Goal: Task Accomplishment & Management: Use online tool/utility

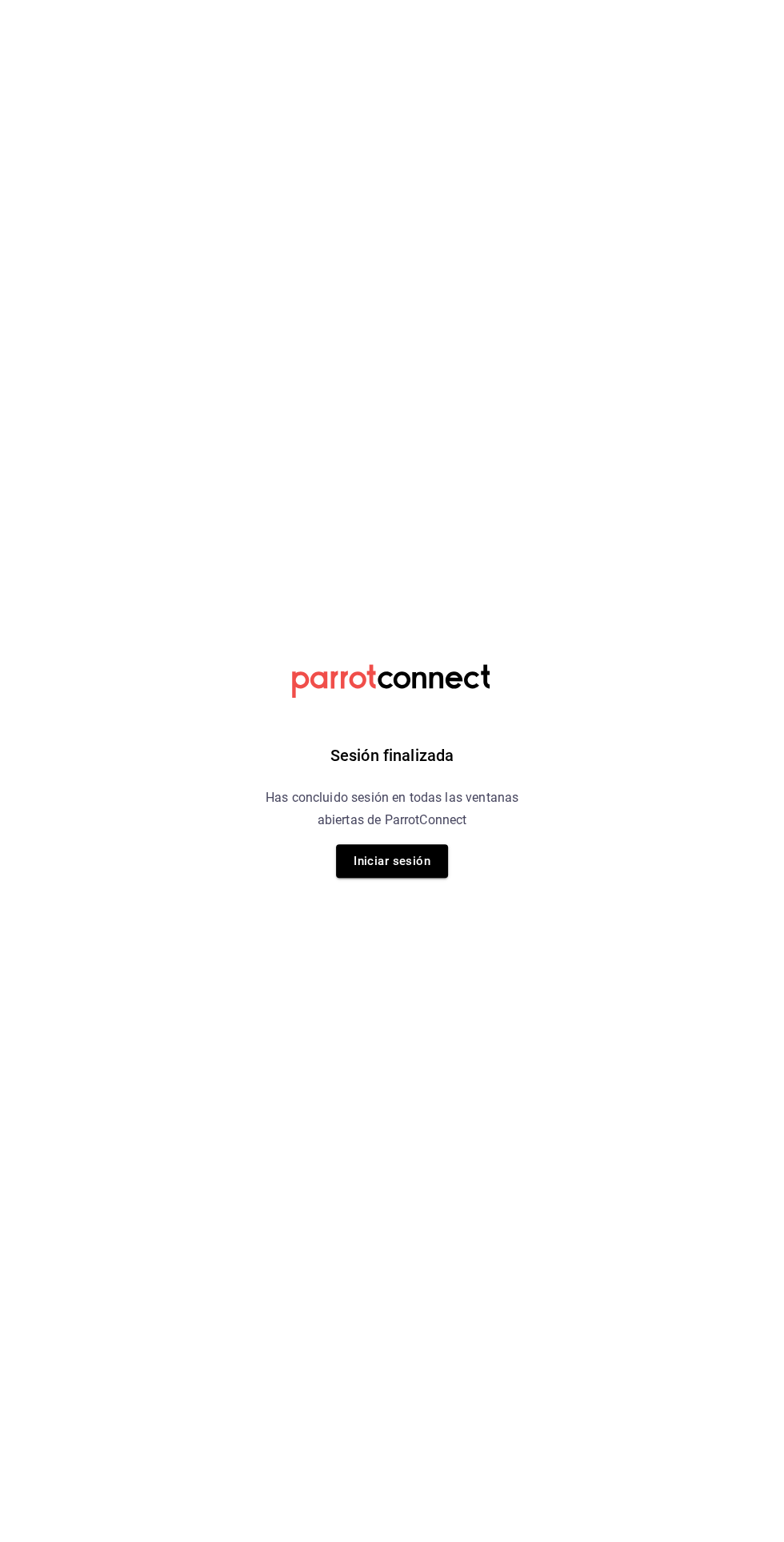
click at [416, 859] on button "Iniciar sesión" at bounding box center [392, 861] width 112 height 34
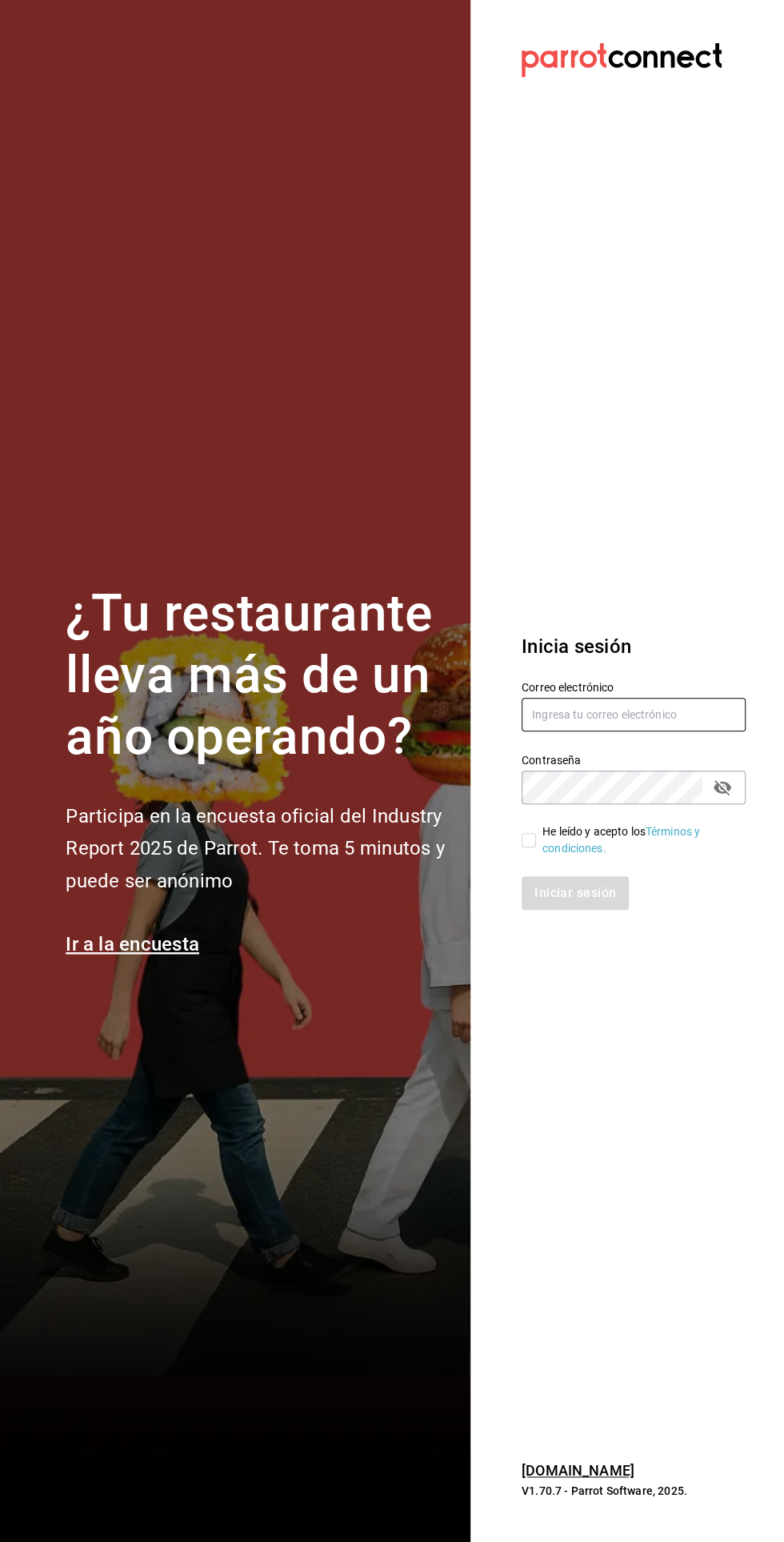
click at [585, 731] on input "text" at bounding box center [634, 715] width 224 height 34
type input "Abisalpedidos@gmail.com"
click at [526, 848] on input "He leído y acepto los Términos y condiciones." at bounding box center [529, 840] width 15 height 15
checkbox input "true"
click at [589, 910] on button "Iniciar sesión" at bounding box center [576, 893] width 109 height 34
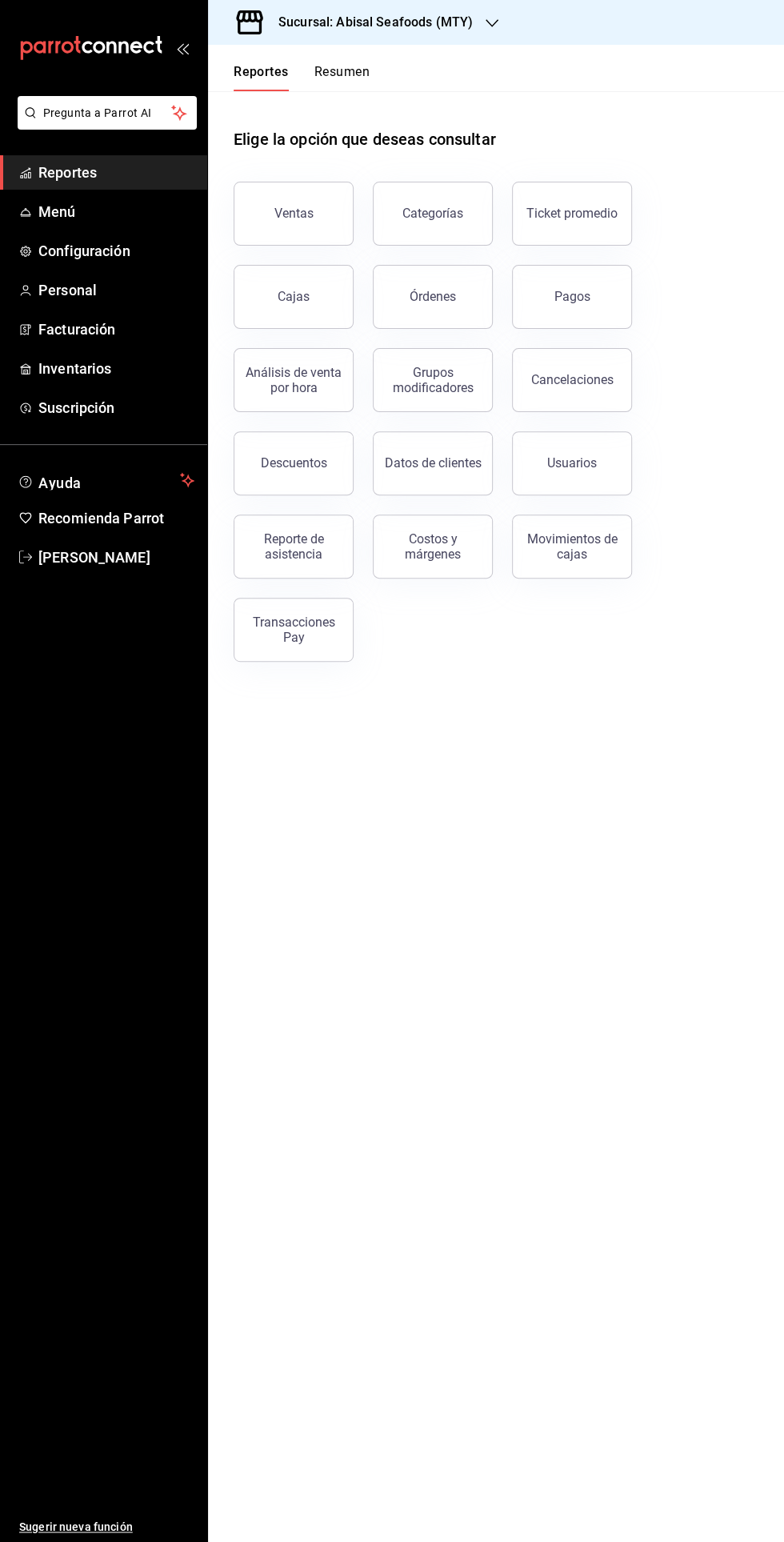
click at [328, 16] on h3 "Sucursal: Abisal Seafoods (MTY)" at bounding box center [369, 22] width 207 height 19
click at [231, 104] on span "Market Abisal (Mty)" at bounding box center [270, 105] width 100 height 16
click at [269, 533] on div "Reporte de asistencia" at bounding box center [293, 546] width 99 height 30
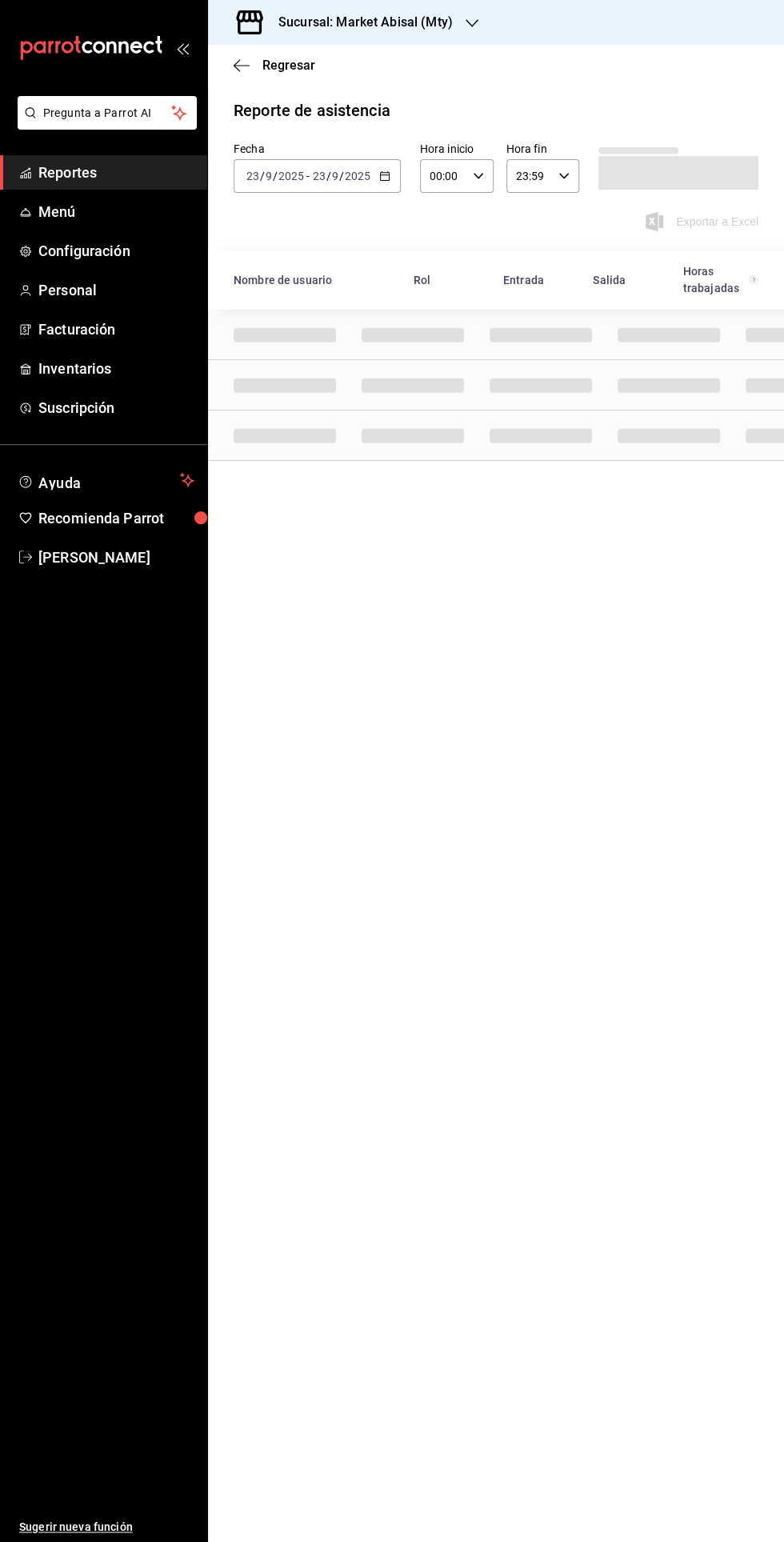
click at [387, 176] on icon "button" at bounding box center [385, 176] width 11 height 11
click at [328, 402] on span "Rango de fechas" at bounding box center [309, 404] width 124 height 16
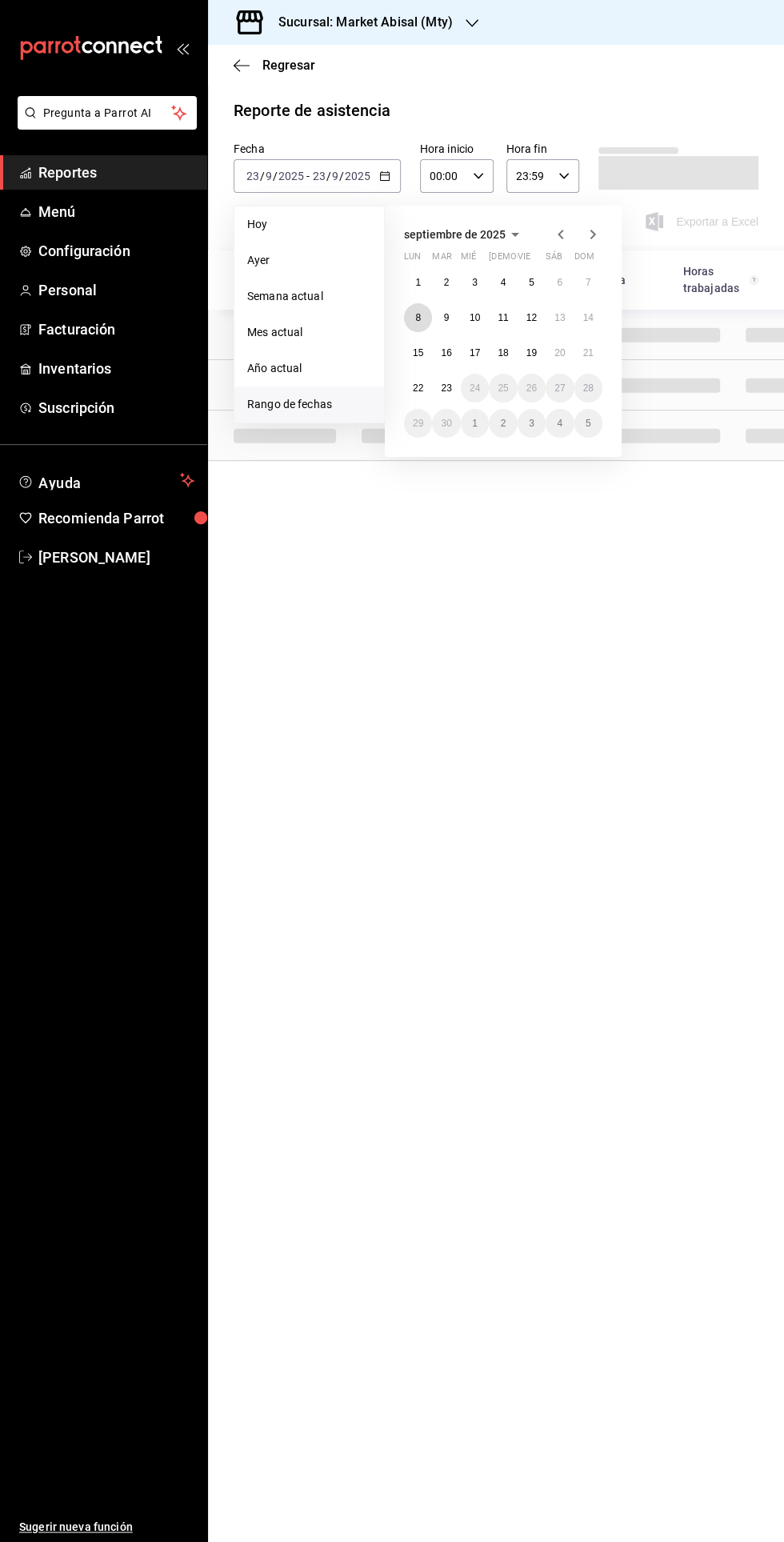
click at [418, 317] on abbr "8" at bounding box center [418, 318] width 5 height 11
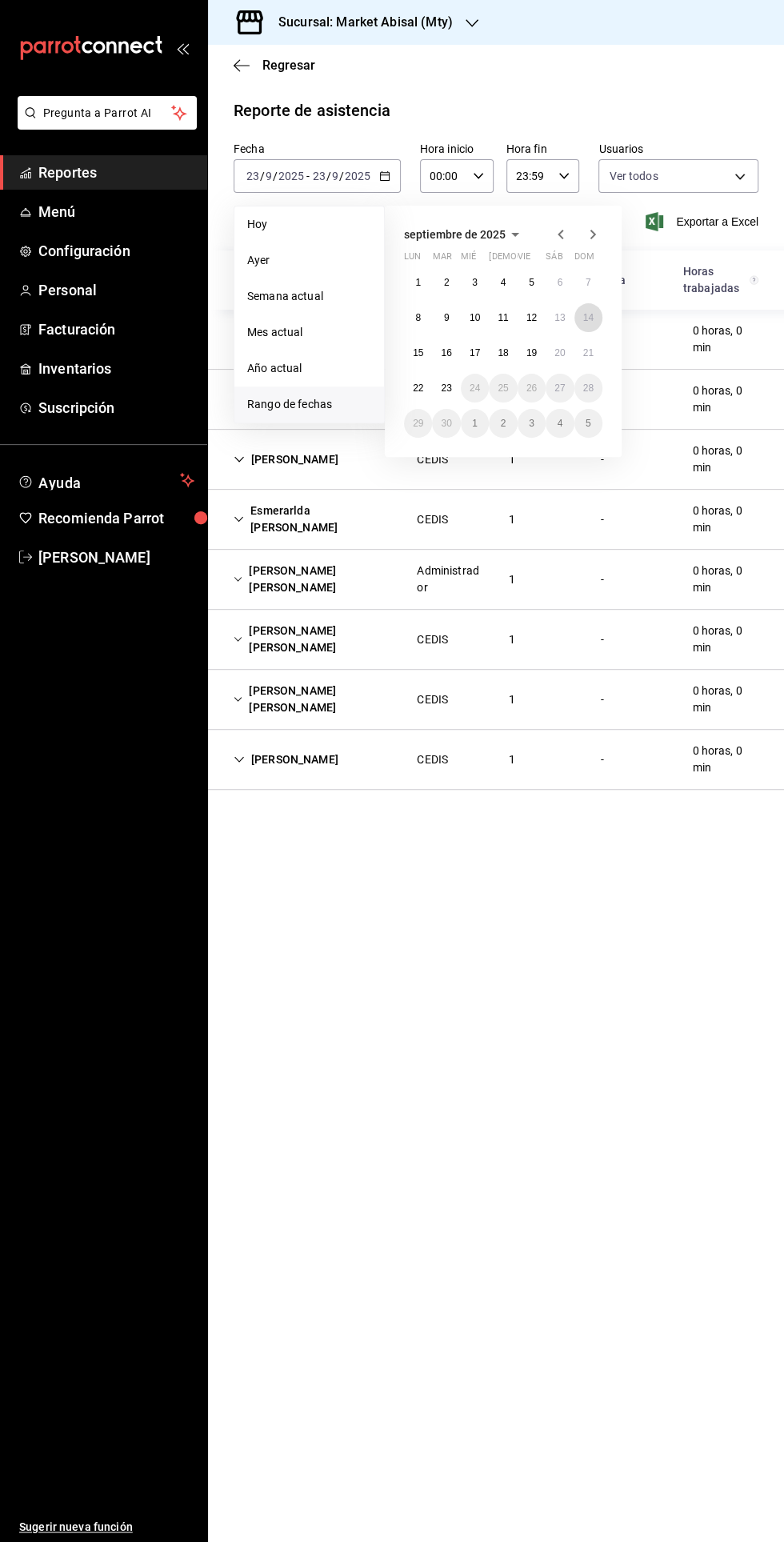
click at [588, 317] on abbr "14" at bounding box center [588, 318] width 10 height 11
click at [418, 317] on abbr "8" at bounding box center [418, 318] width 5 height 11
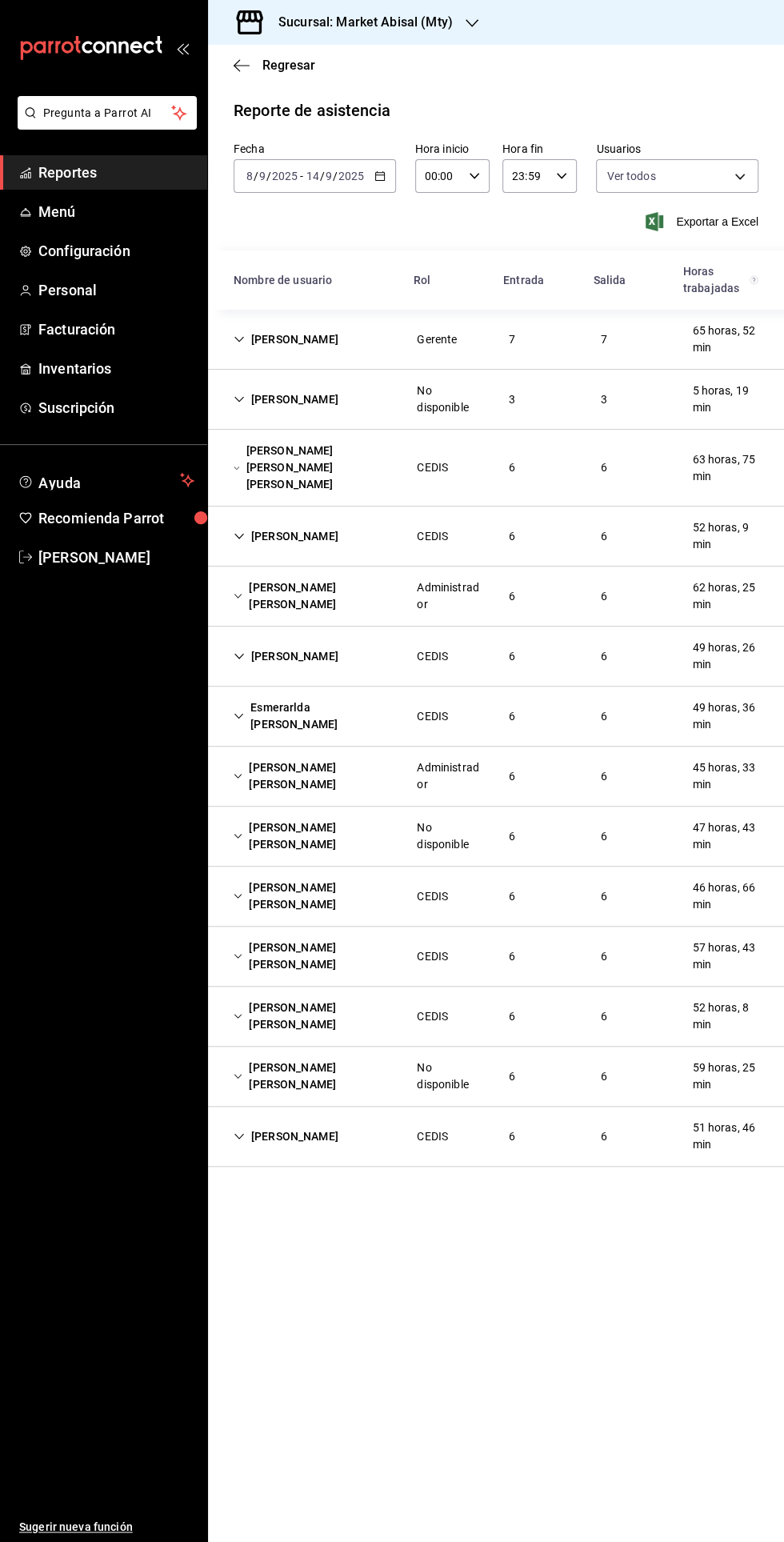
scroll to position [3, 0]
click at [249, 350] on div "Yazmin Treviño" at bounding box center [286, 340] width 130 height 29
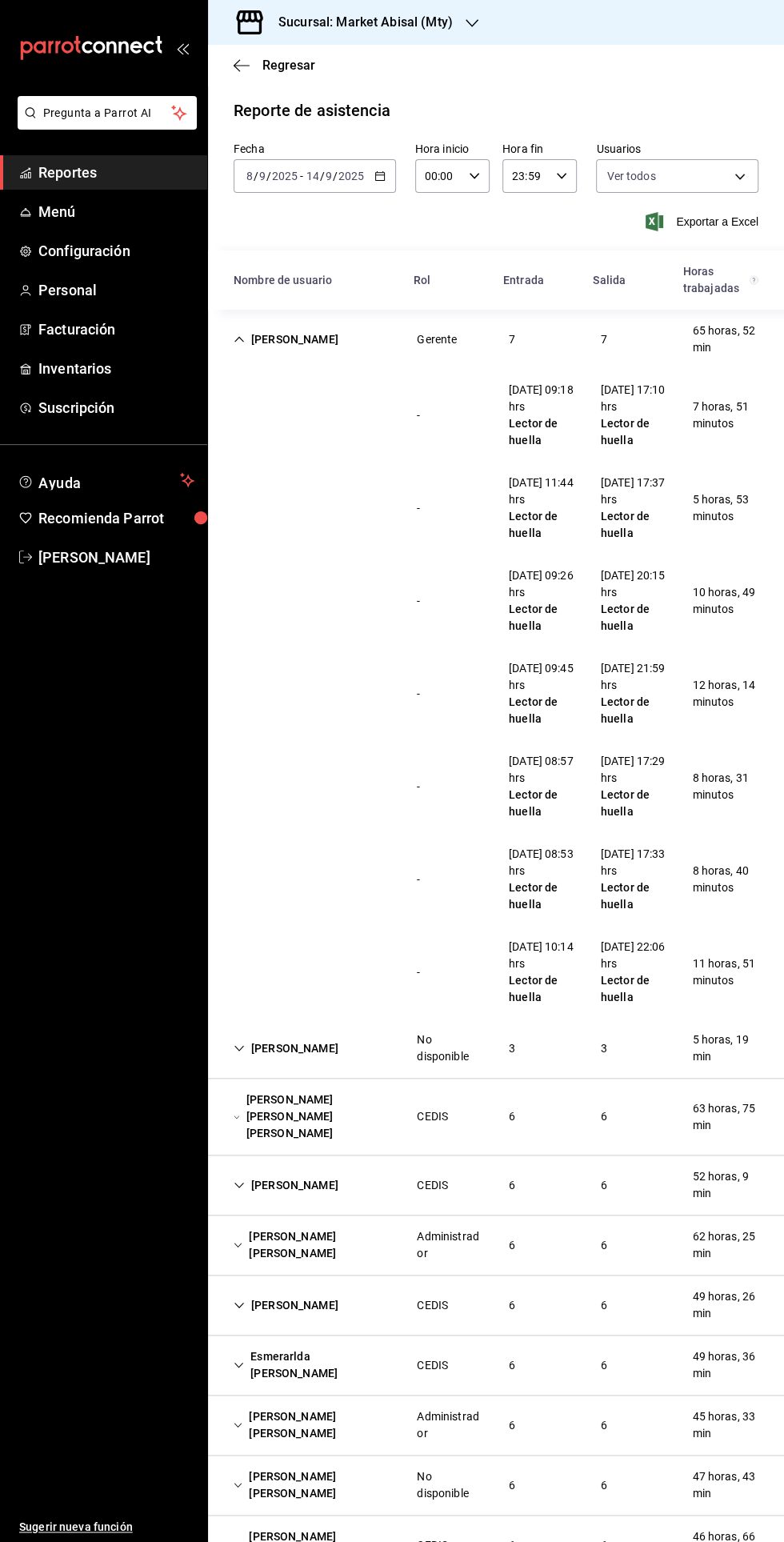
scroll to position [7, 0]
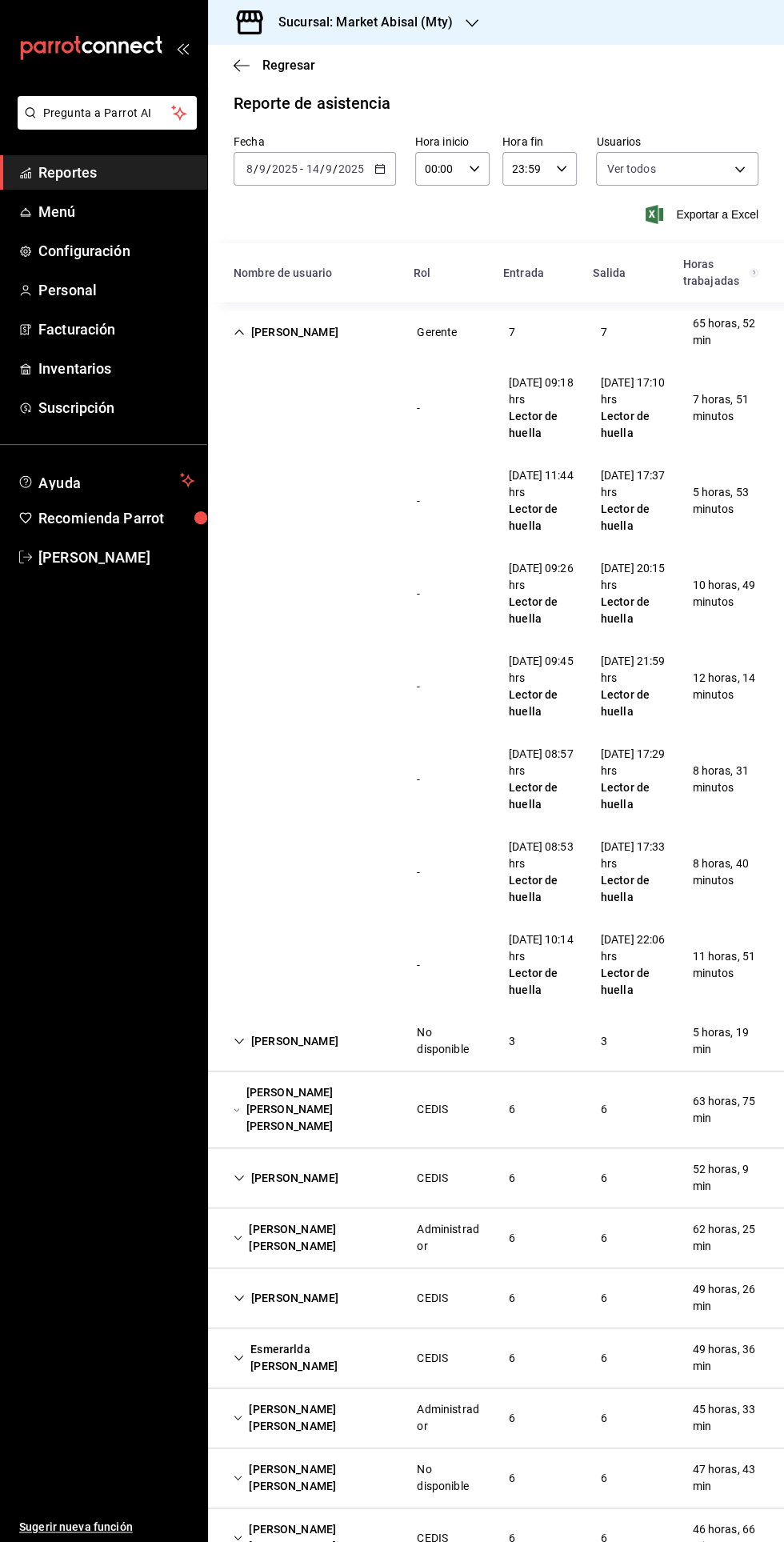
click at [379, 166] on icon "button" at bounding box center [380, 169] width 11 height 11
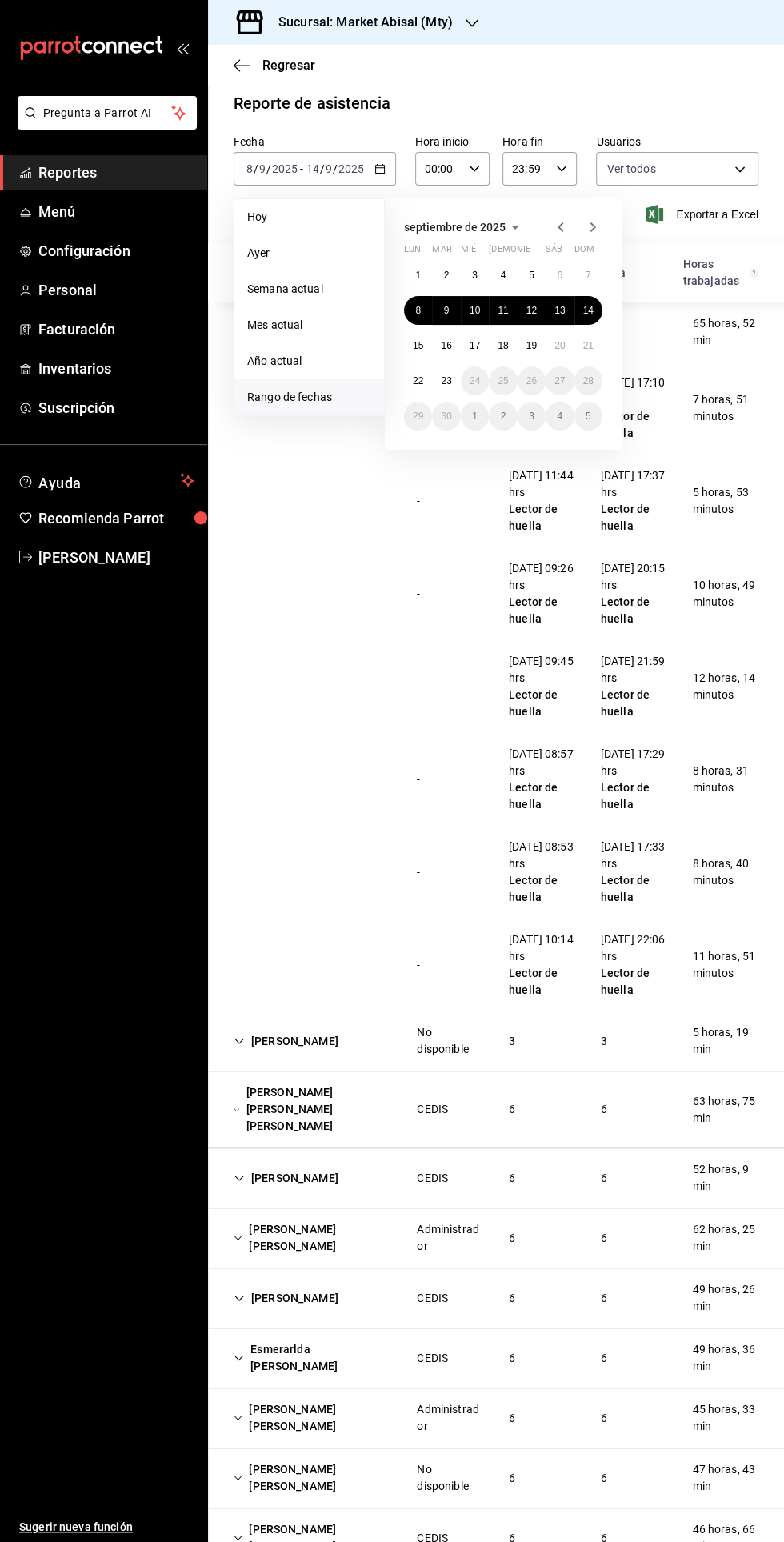
click at [327, 782] on div "- 12/09/25 08:57 hrs Lector de huella 12/09/25 17:29 hrs Lector de huella 8 hor…" at bounding box center [495, 779] width 576 height 93
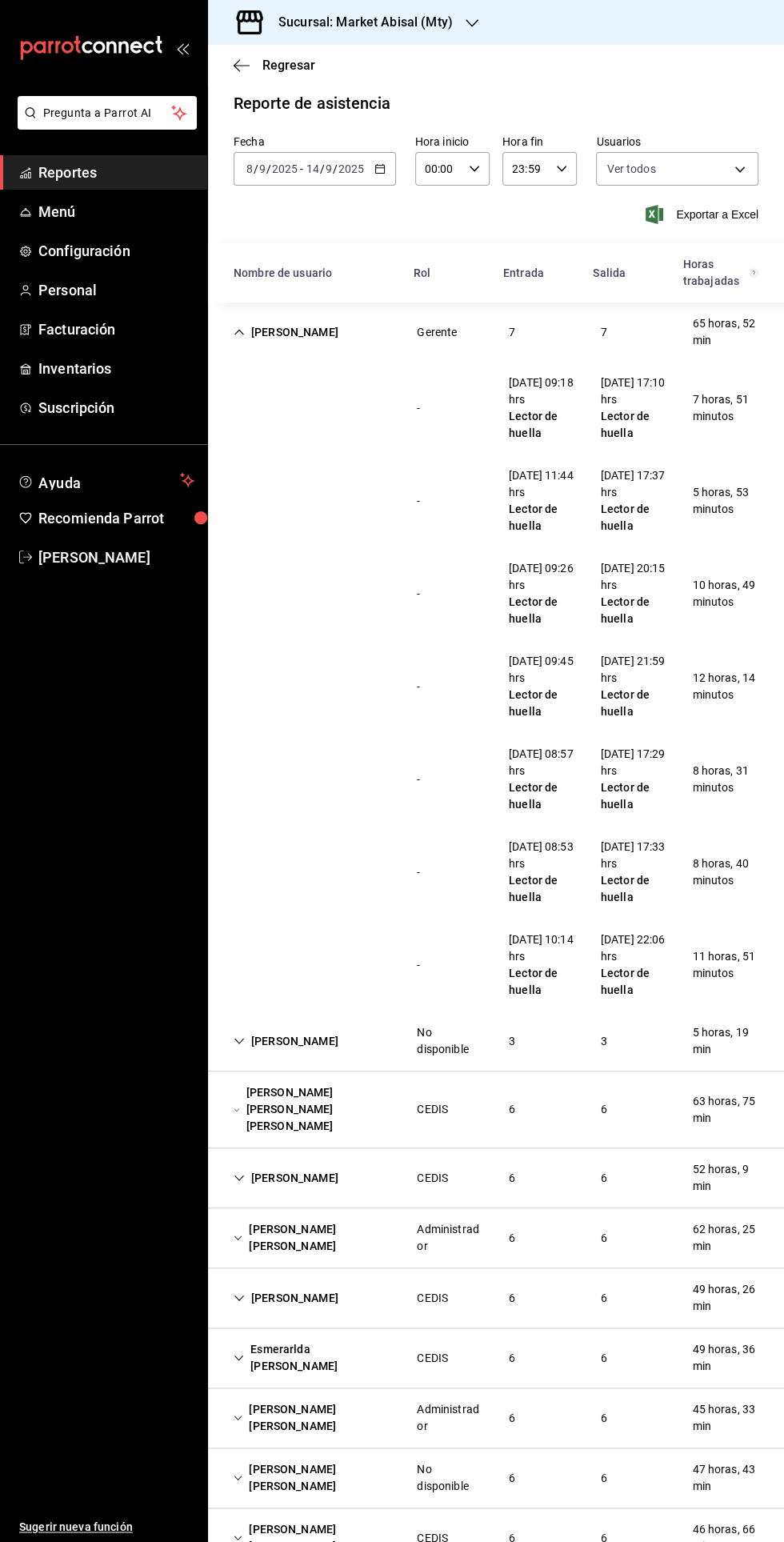
scroll to position [22, 0]
click at [269, 318] on div "Yazmin Treviño" at bounding box center [286, 333] width 130 height 29
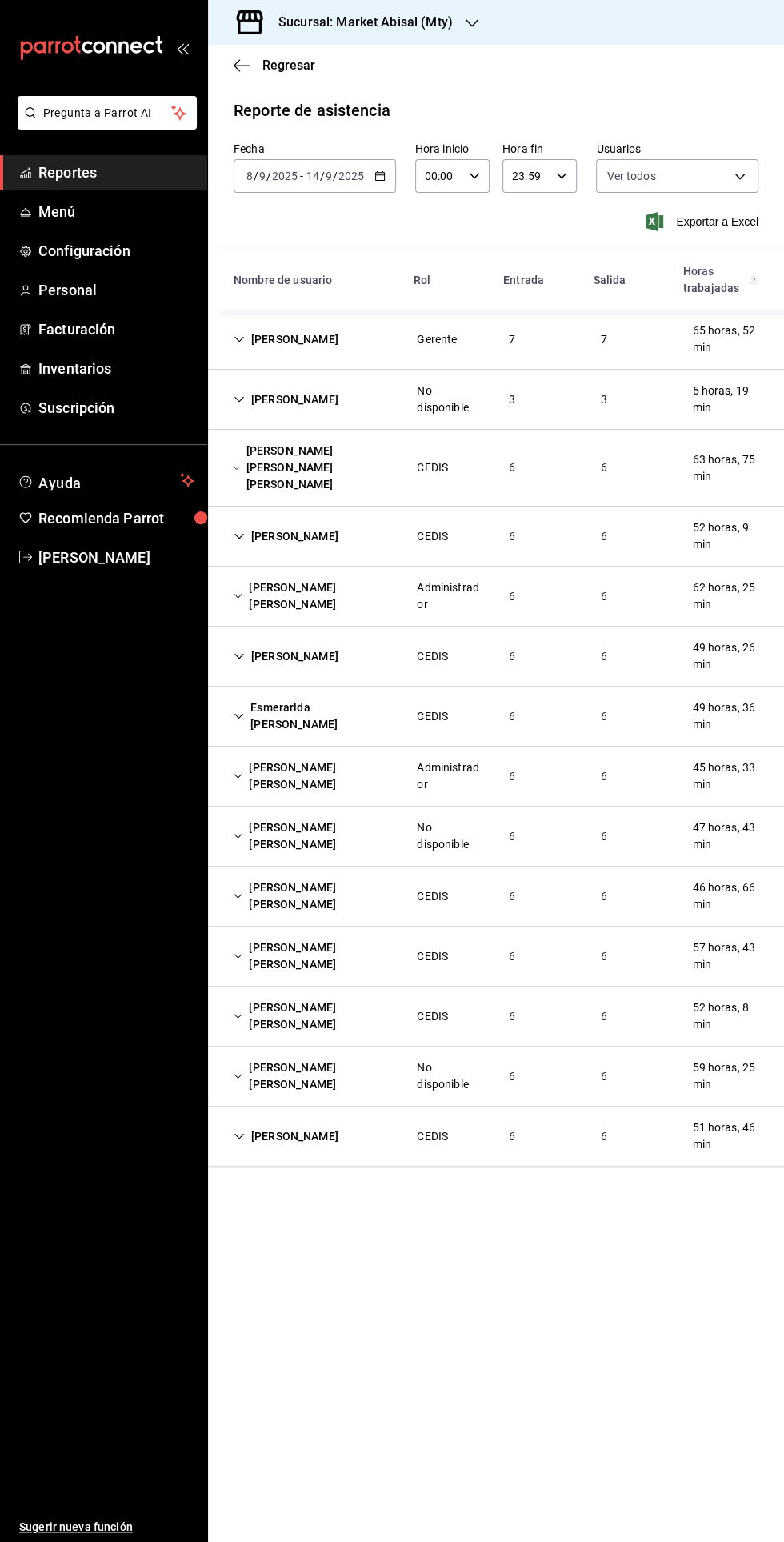
scroll to position [0, 0]
click at [379, 170] on icon "button" at bounding box center [380, 176] width 11 height 11
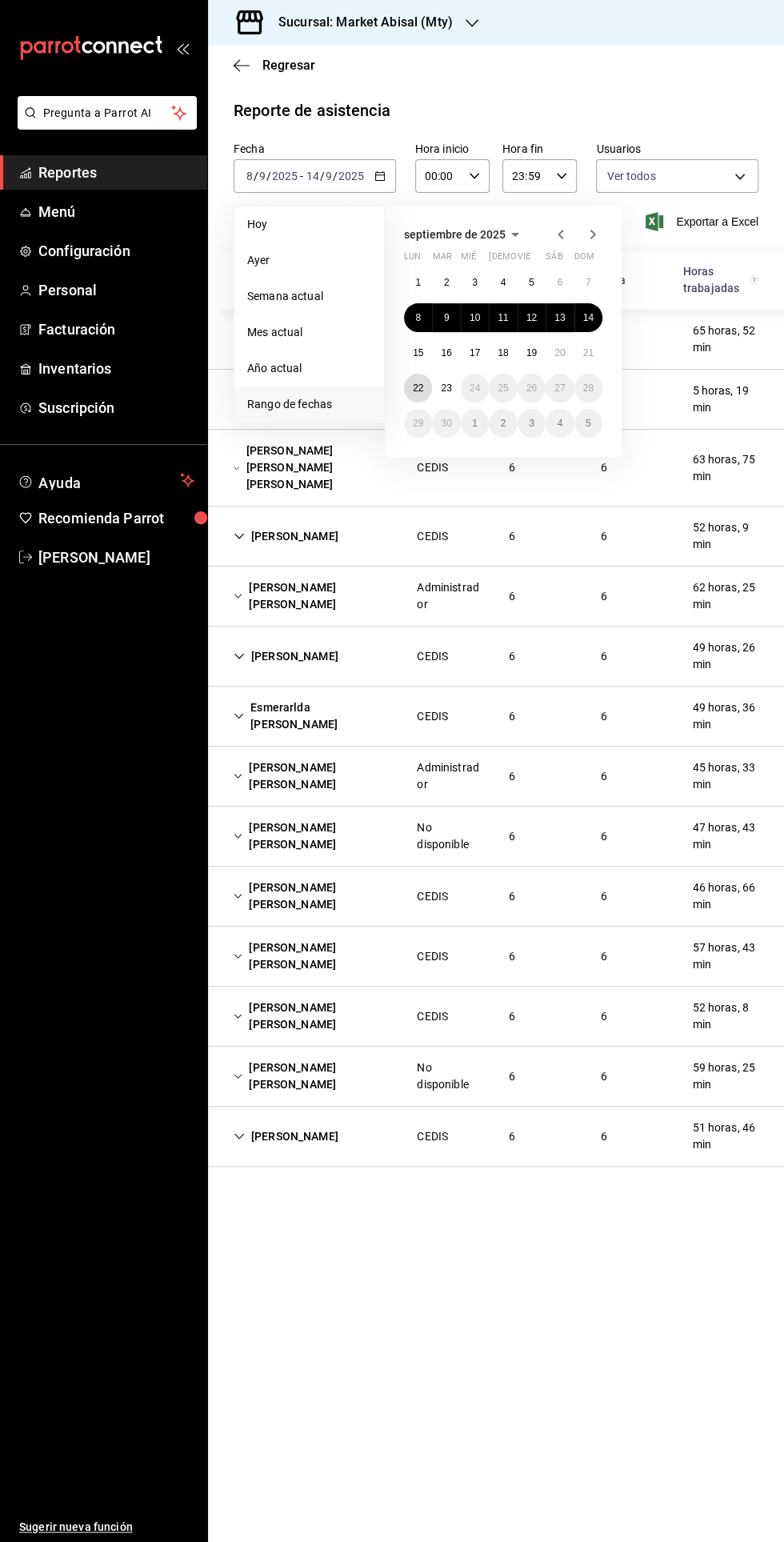
click at [414, 374] on button "22" at bounding box center [418, 388] width 28 height 28
click at [418, 347] on abbr "15" at bounding box center [418, 353] width 10 height 11
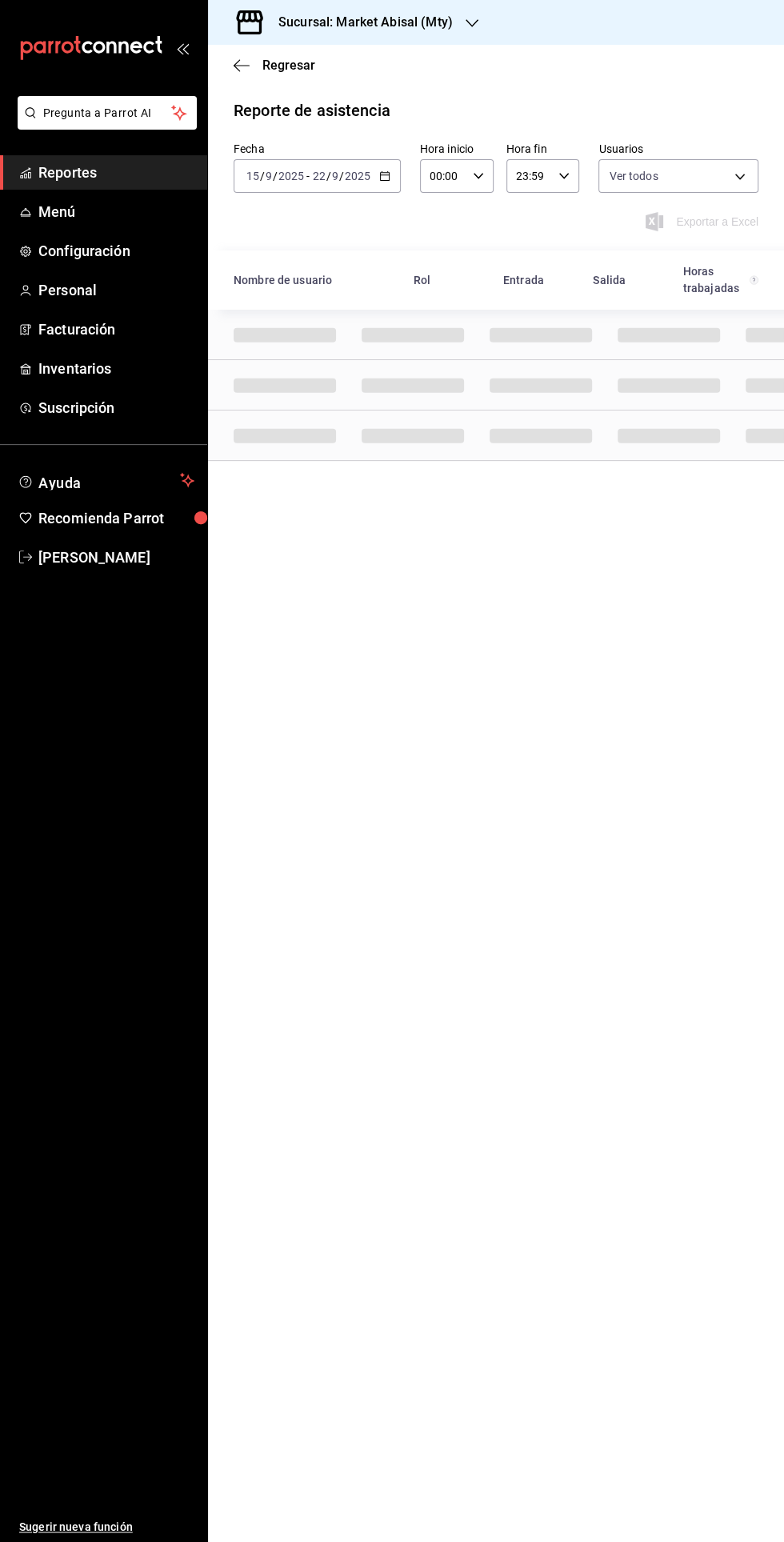
click at [365, 170] on input "2025" at bounding box center [358, 176] width 27 height 13
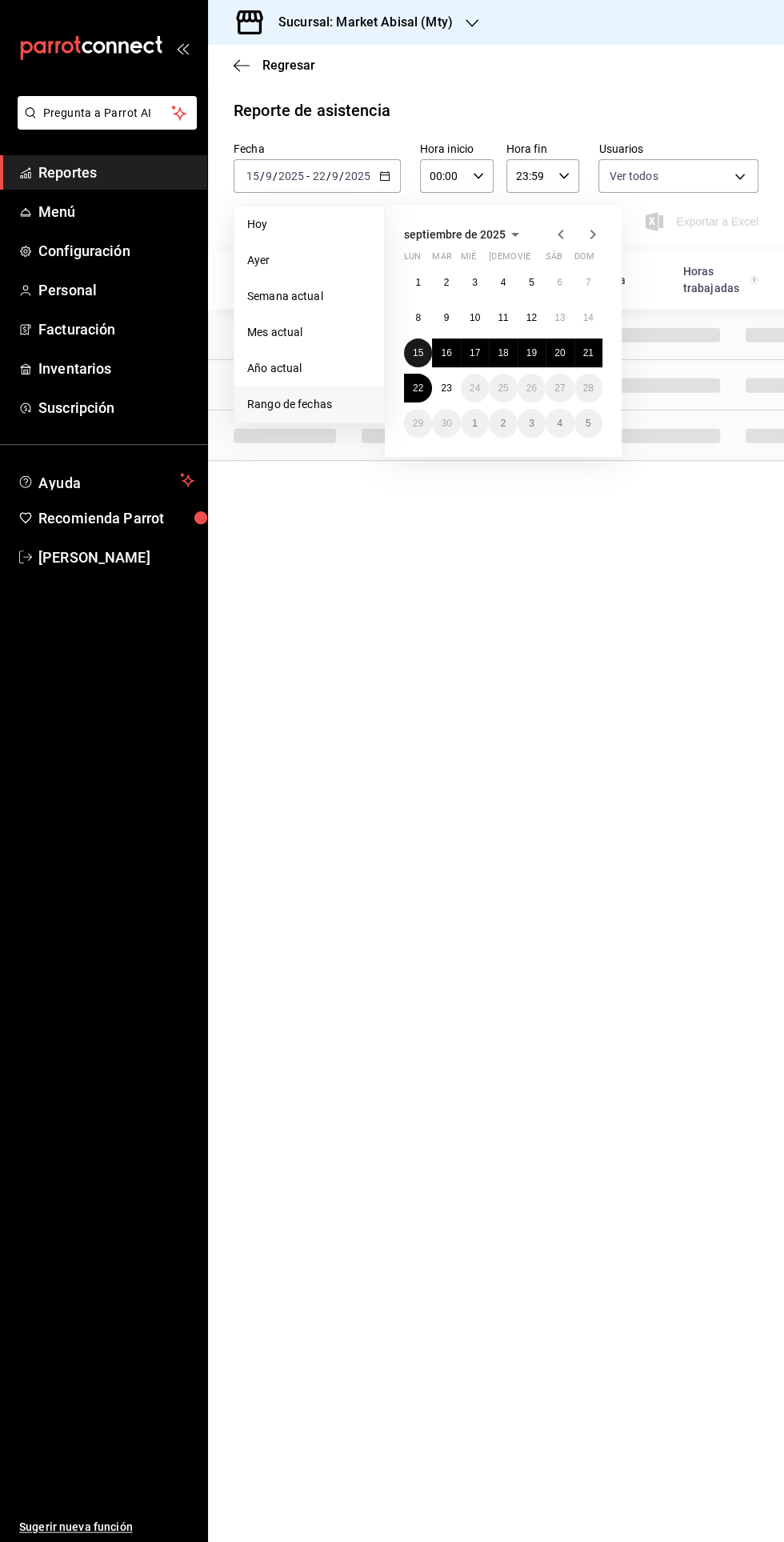
click at [417, 347] on abbr "15" at bounding box center [418, 353] width 10 height 11
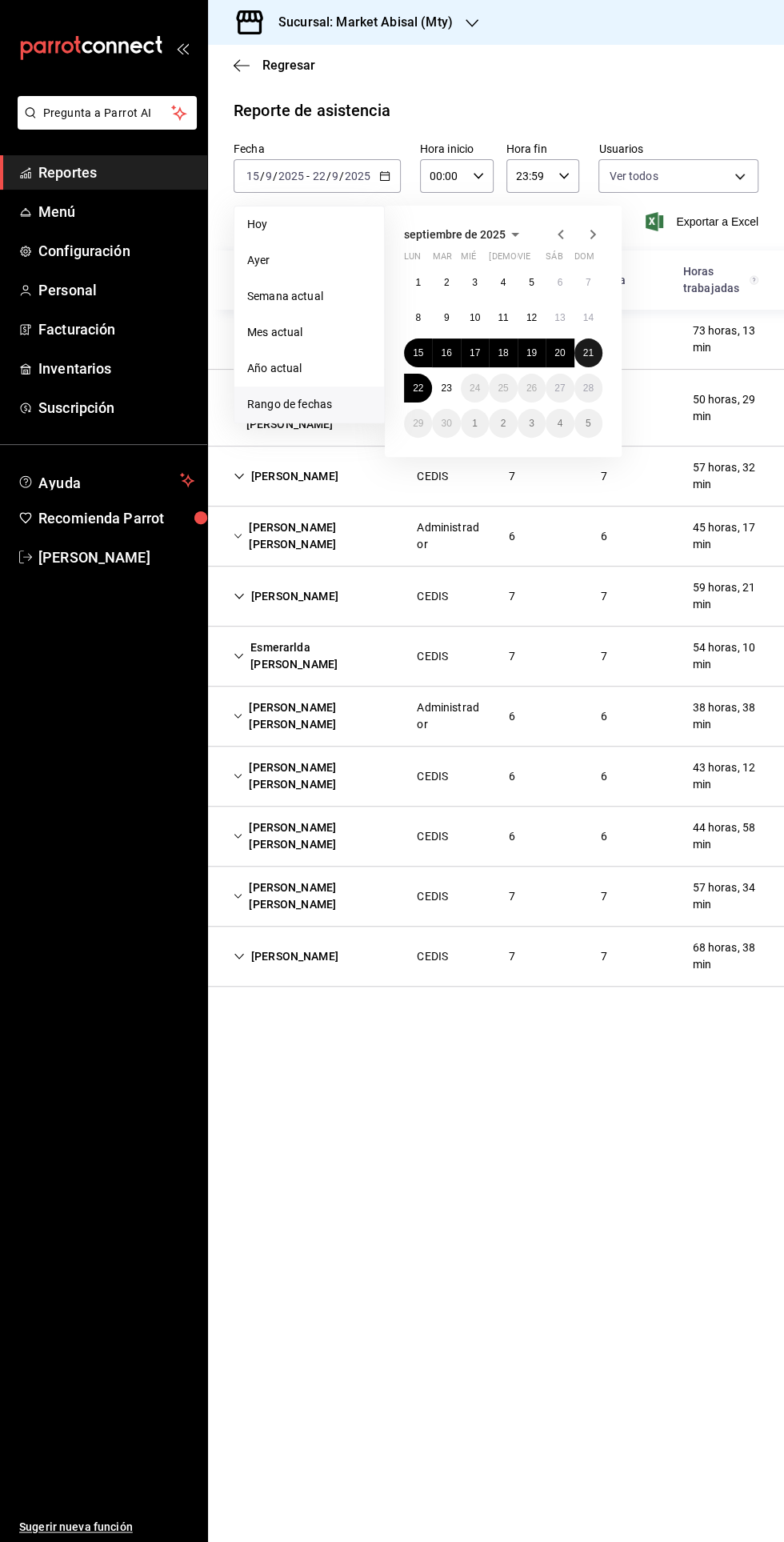
click at [588, 347] on abbr "21" at bounding box center [588, 353] width 10 height 11
click at [418, 347] on abbr "15" at bounding box center [418, 353] width 10 height 11
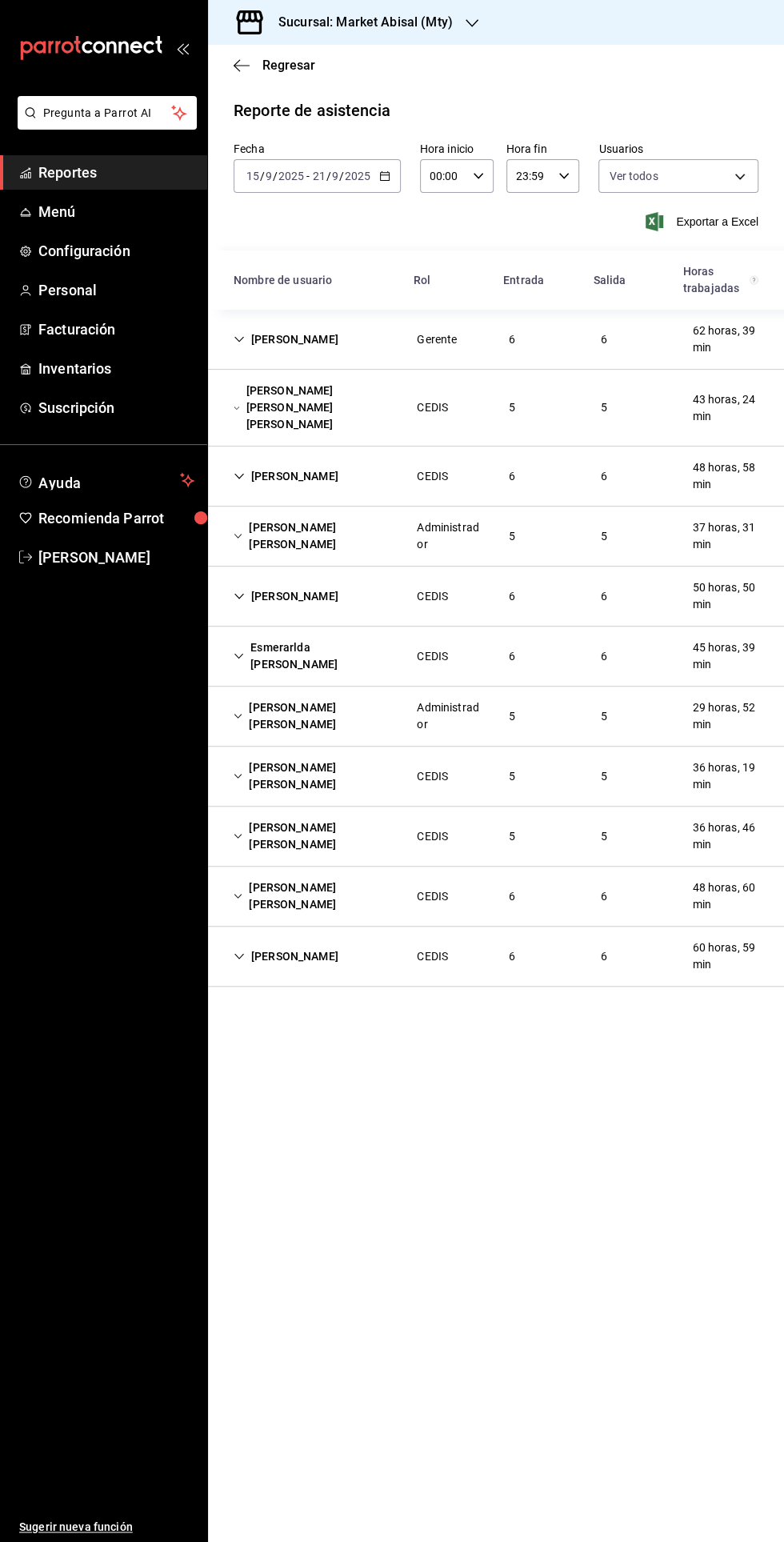
scroll to position [40, 0]
